Goal: Information Seeking & Learning: Learn about a topic

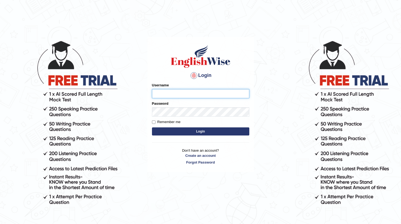
type input "fai783"
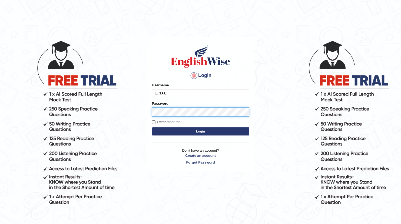
click at [200, 132] on button "Login" at bounding box center [200, 132] width 97 height 8
click at [183, 134] on button "Login" at bounding box center [200, 132] width 97 height 8
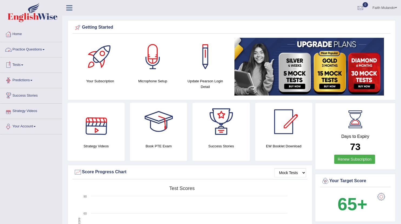
click at [16, 65] on link "Tests" at bounding box center [31, 65] width 62 height 14
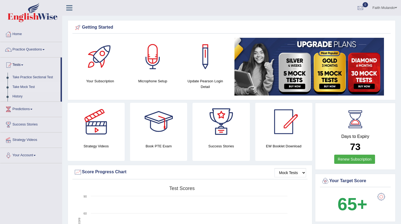
click at [20, 86] on link "Take Mock Test" at bounding box center [35, 87] width 51 height 10
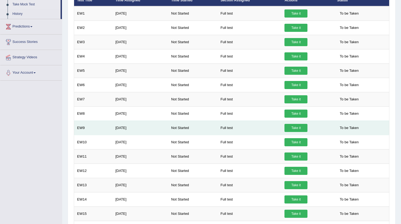
scroll to position [130, 0]
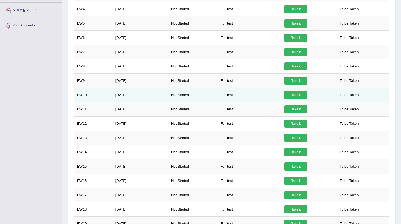
click at [294, 95] on link "Take it" at bounding box center [295, 95] width 23 height 8
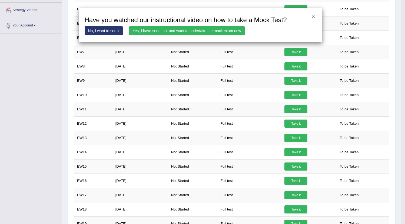
click at [312, 17] on button "×" at bounding box center [313, 17] width 3 height 6
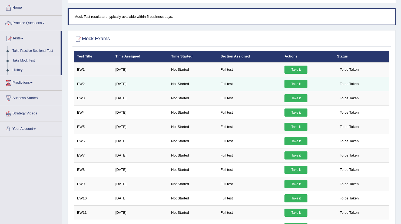
scroll to position [0, 0]
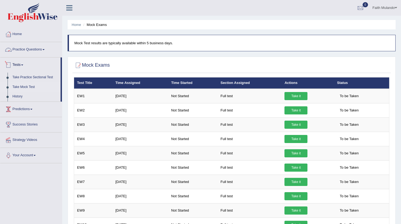
click at [35, 51] on link "Practice Questions" at bounding box center [31, 49] width 62 height 14
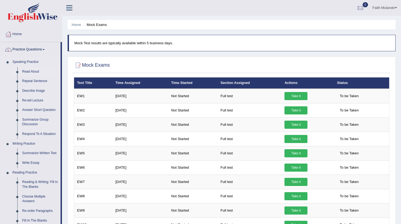
click at [33, 72] on link "Read Aloud" at bounding box center [40, 72] width 41 height 10
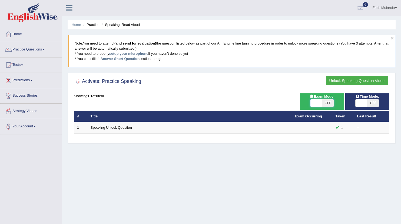
click at [316, 103] on span at bounding box center [316, 103] width 12 height 8
checkbox input "true"
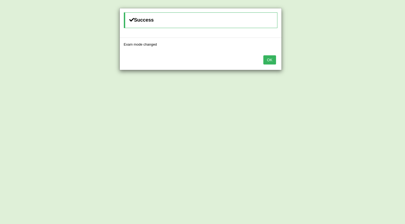
click at [271, 61] on button "OK" at bounding box center [269, 59] width 12 height 9
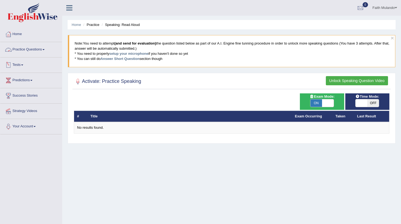
click at [36, 47] on link "Practice Questions" at bounding box center [31, 49] width 62 height 14
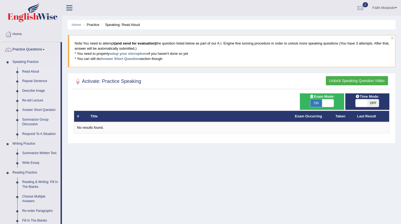
click at [31, 80] on link "Repeat Sentence" at bounding box center [40, 81] width 41 height 10
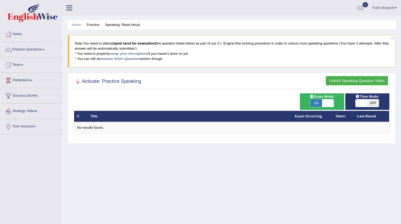
click at [314, 103] on span "ON" at bounding box center [316, 103] width 12 height 8
checkbox input "false"
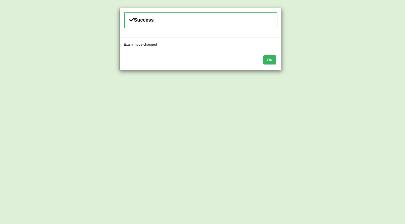
click at [264, 57] on button "OK" at bounding box center [269, 59] width 12 height 9
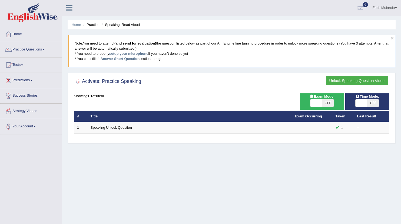
click at [340, 81] on button "Unlock Speaking Question Video" at bounding box center [357, 80] width 62 height 9
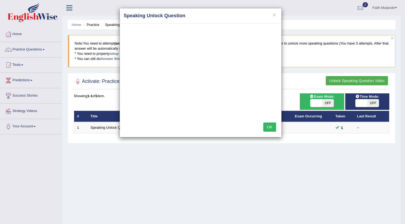
click at [269, 126] on button "OK" at bounding box center [269, 127] width 12 height 9
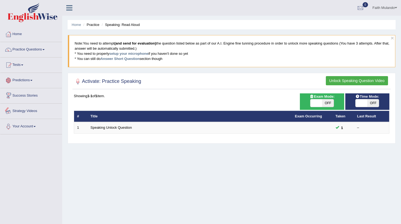
click at [26, 84] on link "Predictions" at bounding box center [31, 80] width 62 height 14
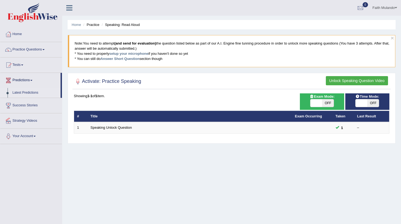
click at [26, 93] on link "Latest Predictions" at bounding box center [35, 93] width 51 height 10
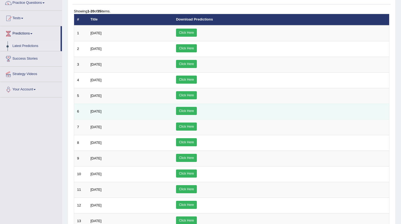
scroll to position [2, 0]
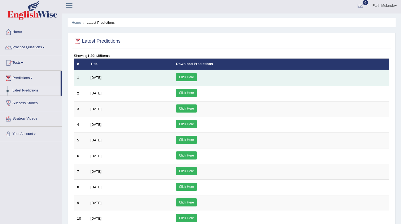
click at [197, 78] on link "Click Here" at bounding box center [186, 77] width 21 height 8
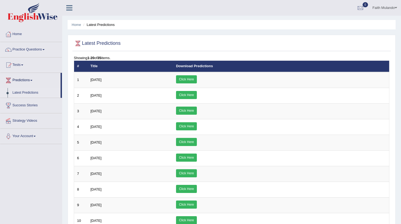
scroll to position [0, 0]
